Goal: Task Accomplishment & Management: Manage account settings

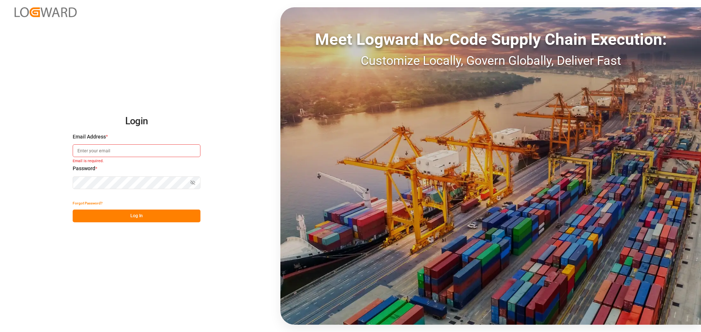
click at [144, 149] on input at bounding box center [137, 150] width 128 height 13
paste input "[PERSON_NAME][EMAIL_ADDRESS][PERSON_NAME][DOMAIN_NAME]"
click at [166, 151] on input "[PERSON_NAME][EMAIL_ADDRESS][PERSON_NAME][DOMAIN_NAME]" at bounding box center [137, 150] width 128 height 13
drag, startPoint x: 192, startPoint y: 151, endPoint x: 0, endPoint y: 132, distance: 192.9
click at [0, 132] on div "Login Email Address * [PERSON_NAME][EMAIL_ADDRESS][PERSON_NAME][DOMAIN_NAME] Pa…" at bounding box center [350, 166] width 701 height 332
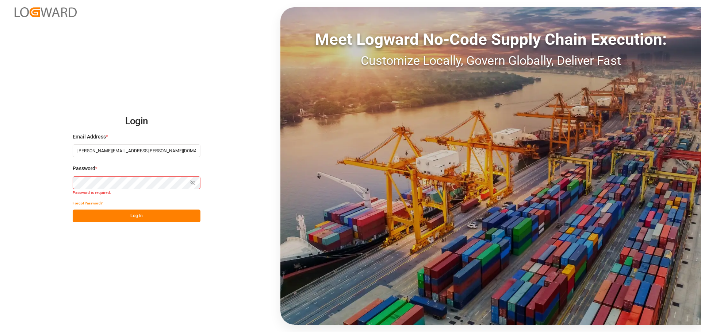
paste input "[PERSON_NAME].wakulak"
type input "[PERSON_NAME][EMAIL_ADDRESS][DOMAIN_NAME]"
click at [142, 222] on button "Log In" at bounding box center [137, 216] width 128 height 13
click at [152, 213] on button "Log In" at bounding box center [137, 216] width 128 height 13
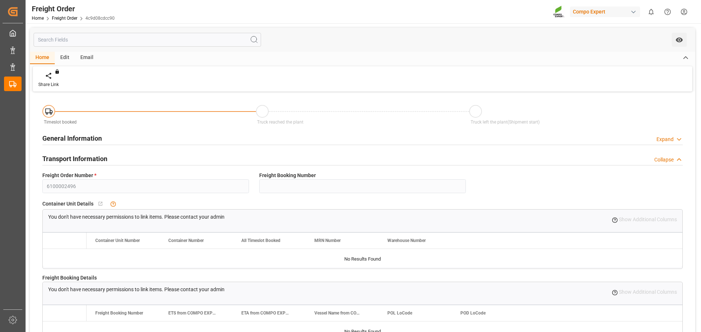
type input "0"
type input "11040"
type input "0"
type input "[DATE] 01:00"
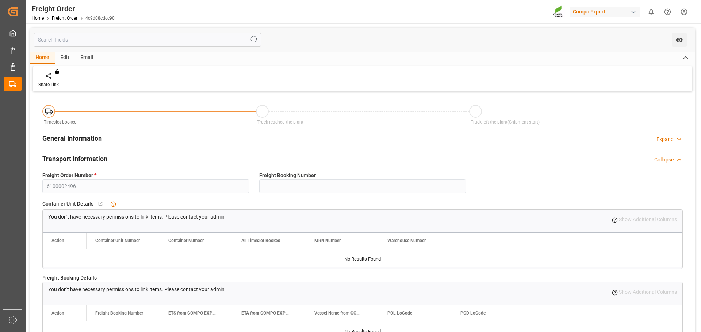
click at [73, 15] on div "Home Freight Order 4c9d08cdcc90" at bounding box center [73, 18] width 83 height 8
click at [66, 16] on link "Freight Order" at bounding box center [65, 18] width 26 height 5
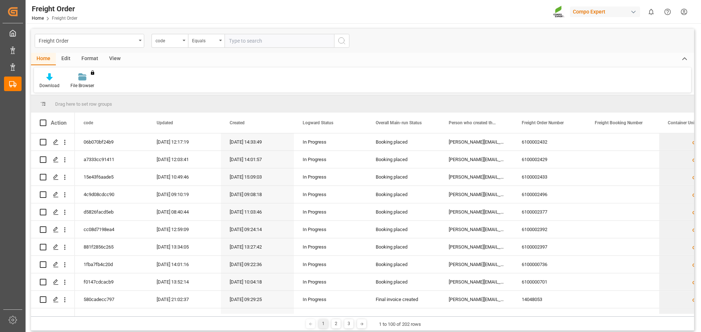
click at [118, 58] on div "View" at bounding box center [115, 59] width 22 height 12
click at [53, 74] on div at bounding box center [46, 77] width 14 height 8
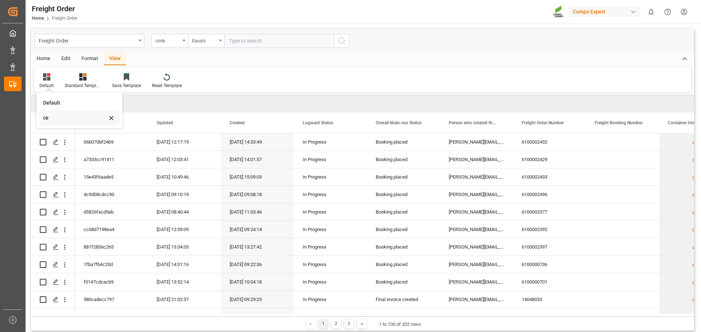
click at [48, 120] on div "ce" at bounding box center [75, 118] width 64 height 8
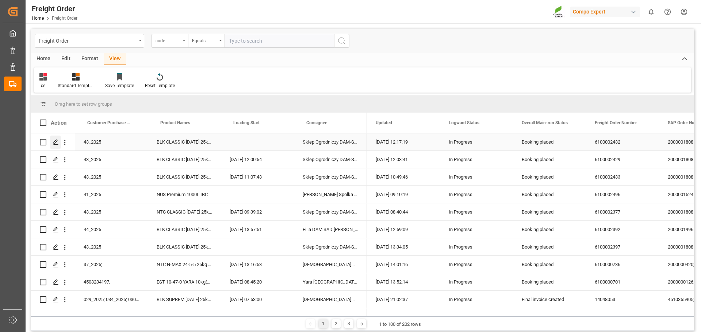
click at [54, 143] on polygon "Press SPACE to select this row." at bounding box center [56, 142] width 4 height 4
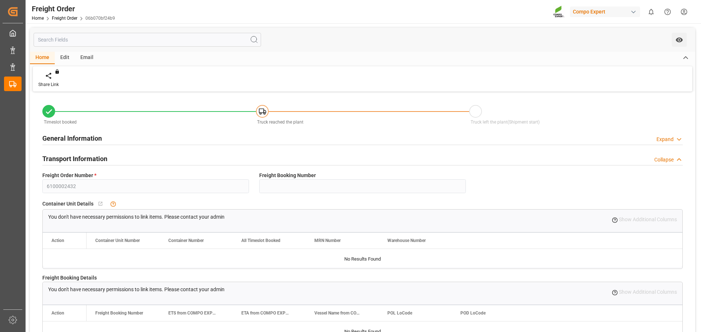
type input "[DATE] 01:00"
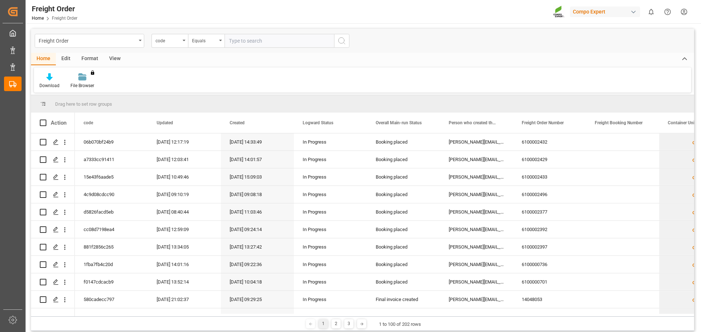
click at [117, 54] on div "View" at bounding box center [115, 59] width 22 height 12
click at [44, 85] on div "Default" at bounding box center [46, 85] width 14 height 7
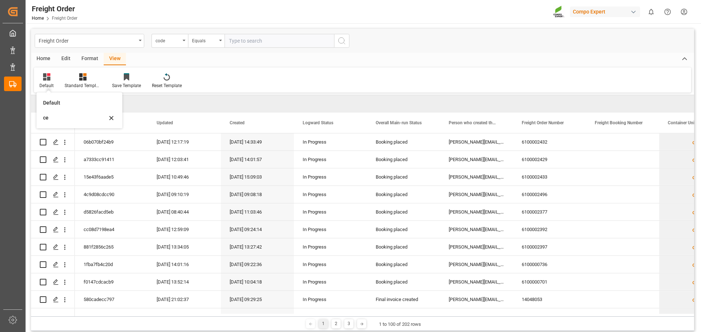
drag, startPoint x: 43, startPoint y: 117, endPoint x: 106, endPoint y: 118, distance: 63.1
click at [43, 117] on div "ce" at bounding box center [75, 118] width 64 height 8
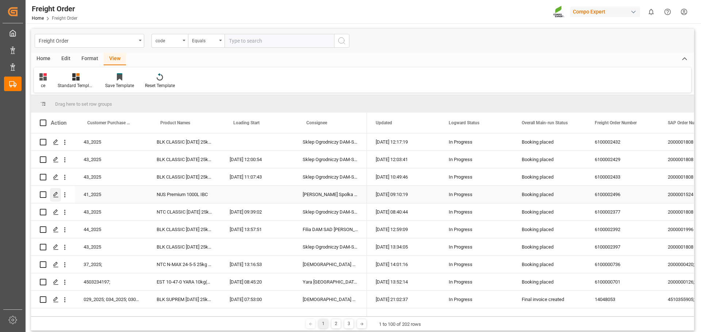
click at [55, 196] on polygon "Press SPACE to select this row." at bounding box center [56, 195] width 4 height 4
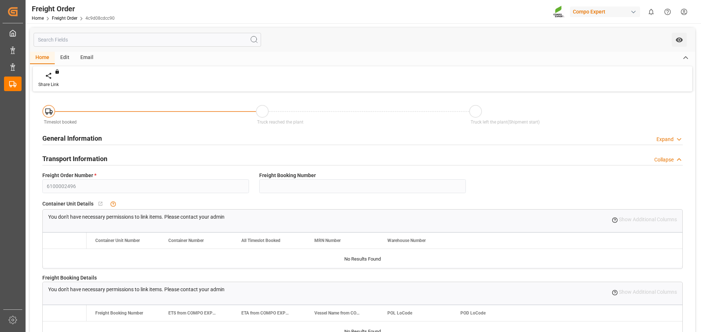
type input "0"
type input "11040"
type input "0"
type input "[DATE] 01:00"
